Goal: Check status: Check status

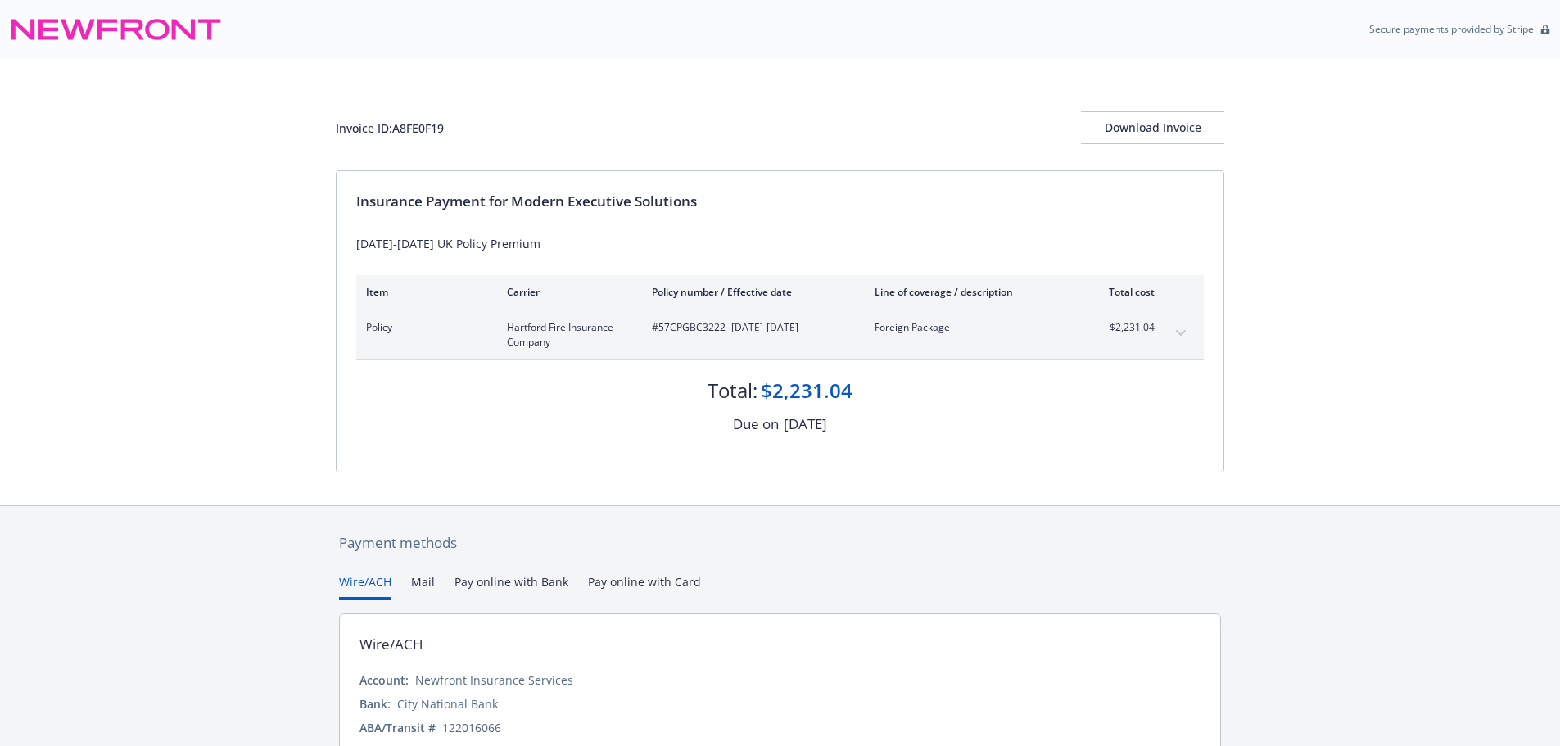
click at [1186, 333] on button "expand content" at bounding box center [1180, 333] width 26 height 26
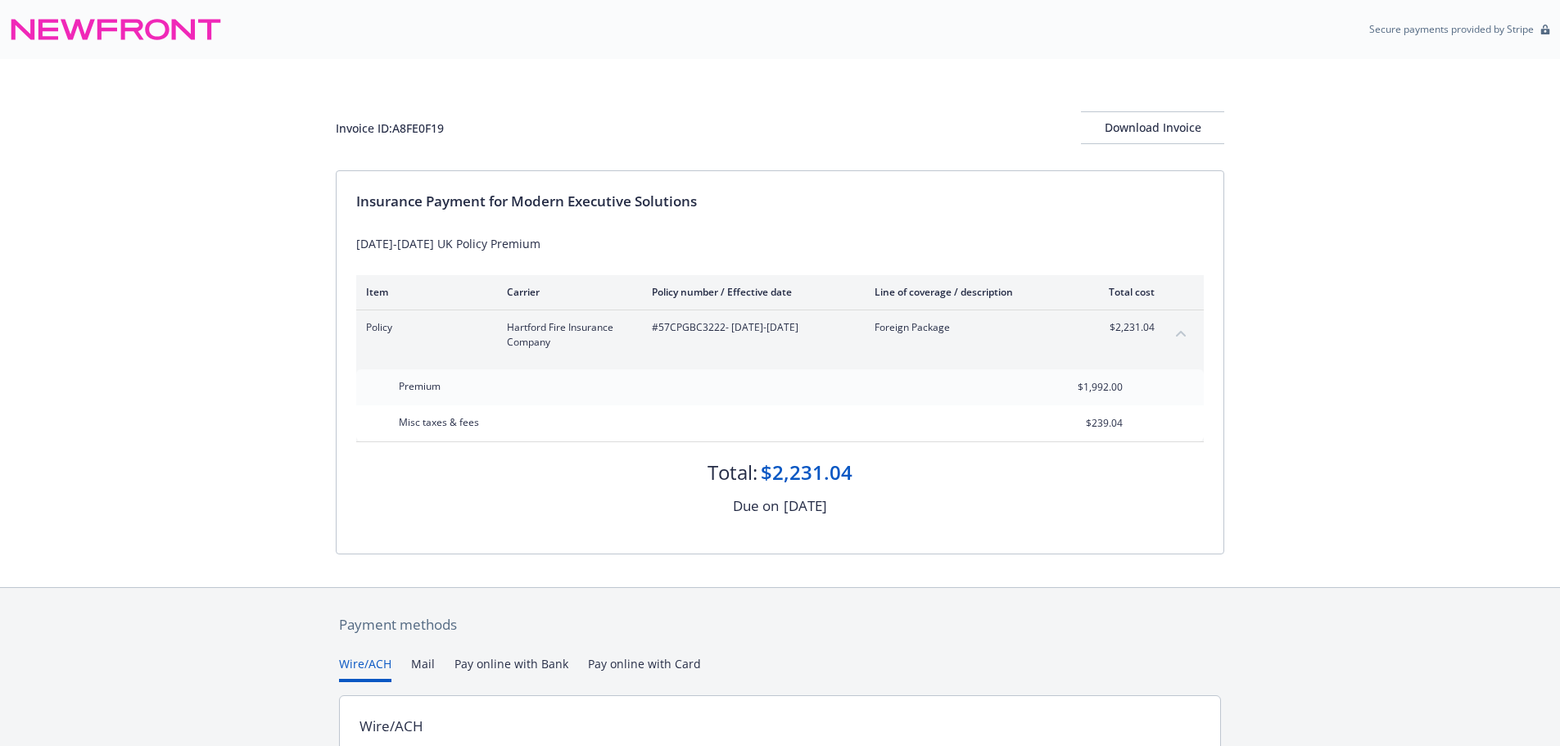
scroll to position [179, 0]
